Goal: Check status

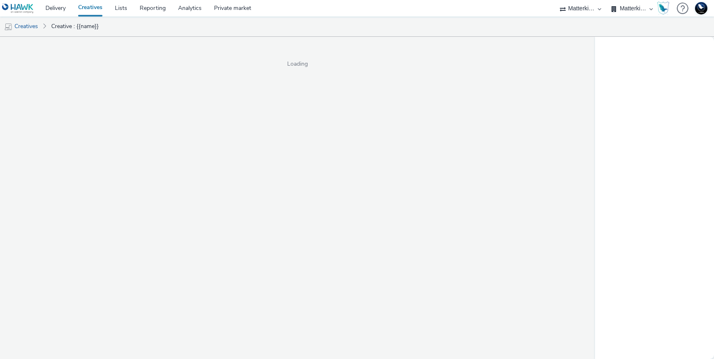
select select "d84d6561-18f3-4a65-9ed0-42618f513f94"
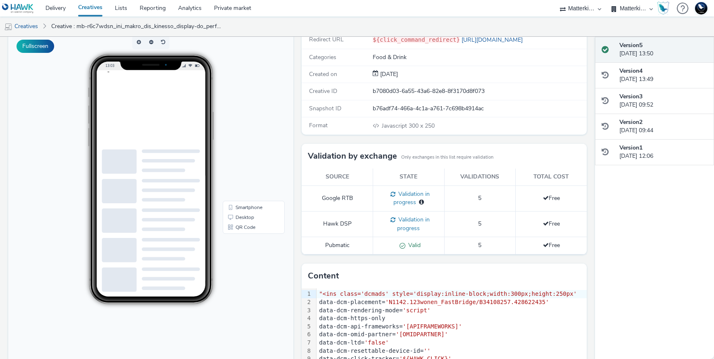
scroll to position [129, 0]
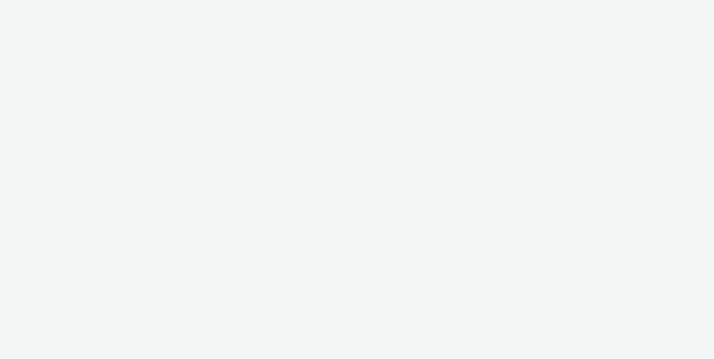
select select "d84d6561-18f3-4a65-9ed0-42618f513f94"
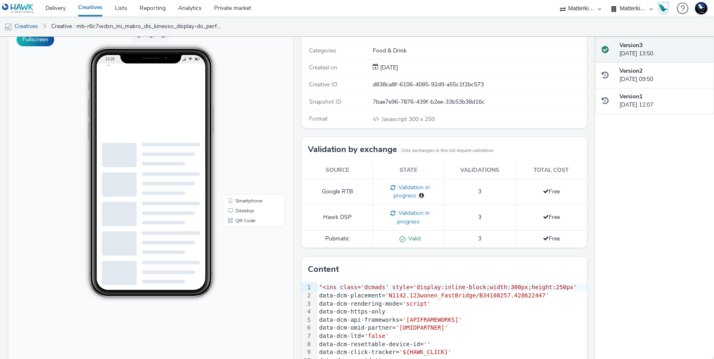
scroll to position [129, 0]
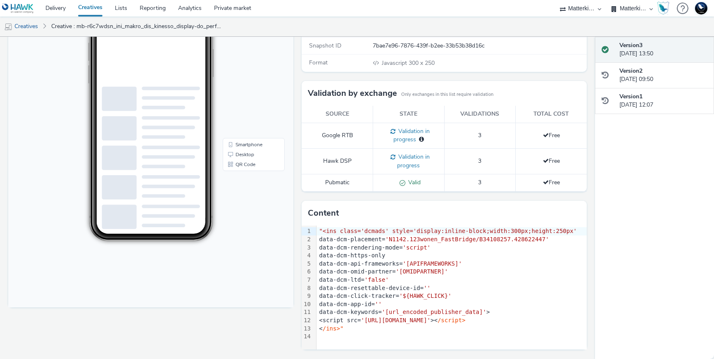
click at [391, 153] on span at bounding box center [391, 157] width 8 height 8
click at [345, 160] on td "Hawk DSP" at bounding box center [337, 161] width 71 height 26
click at [399, 153] on span "Validation in progress" at bounding box center [412, 161] width 34 height 17
